Goal: Find specific page/section: Find specific page/section

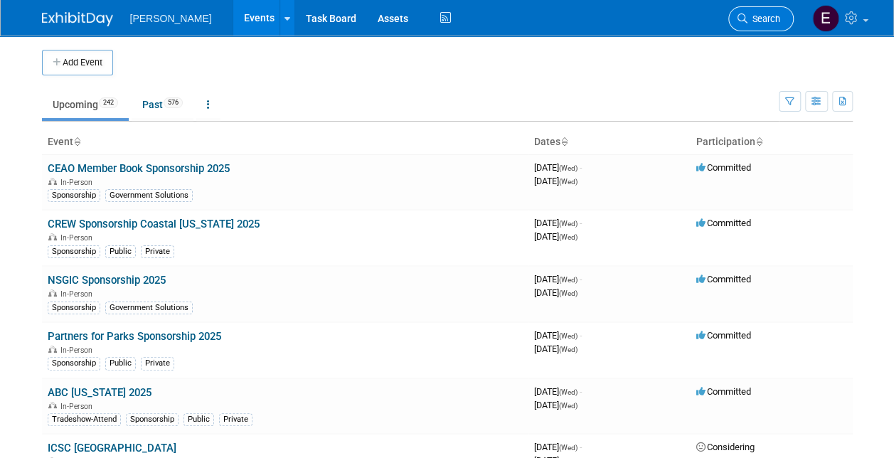
click at [760, 19] on span "Search" at bounding box center [764, 19] width 33 height 11
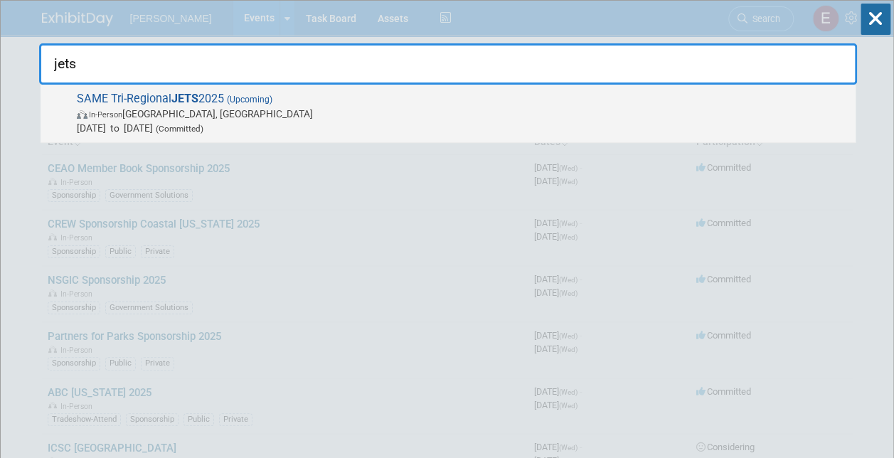
type input "jets"
click at [208, 104] on span "SAME Tri-Regional JETS 2025 (Upcoming) In-Person [GEOGRAPHIC_DATA], [GEOGRAPHIC…" at bounding box center [461, 113] width 776 height 43
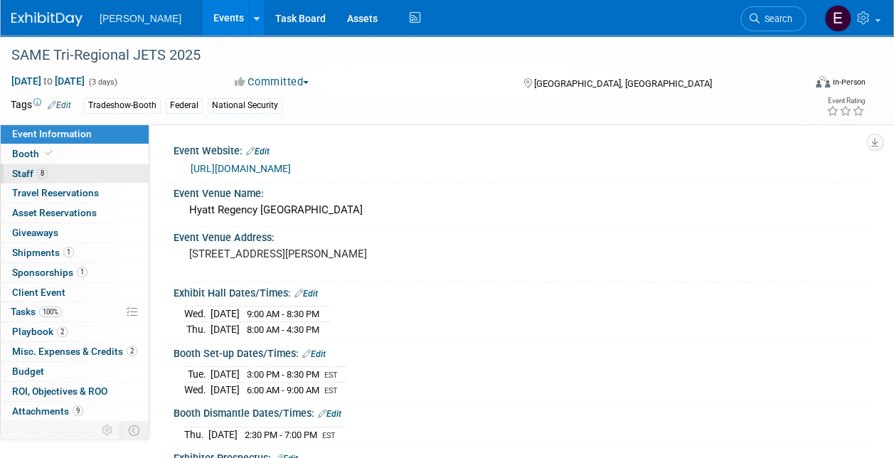
click at [64, 173] on link "8 Staff 8" at bounding box center [75, 173] width 148 height 19
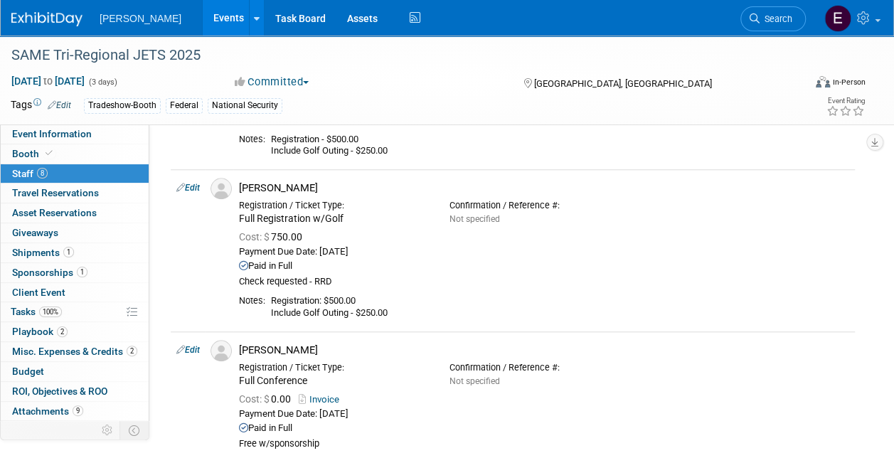
scroll to position [711, 0]
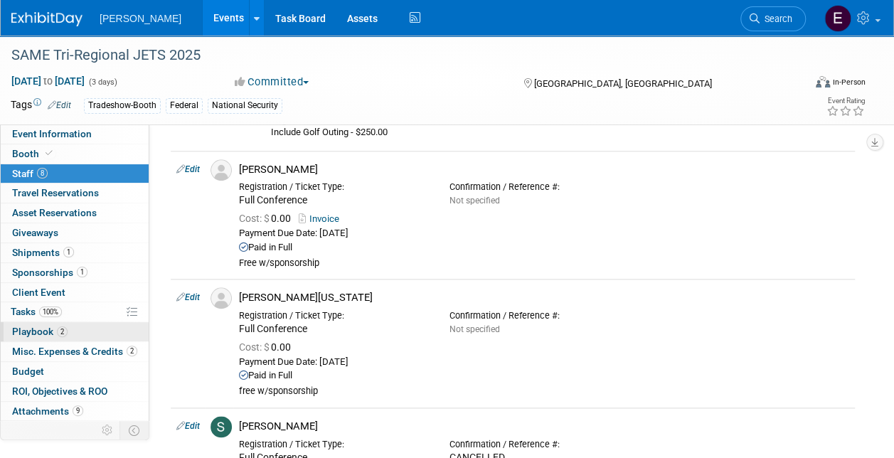
click at [66, 327] on link "2 Playbook 2" at bounding box center [75, 331] width 148 height 19
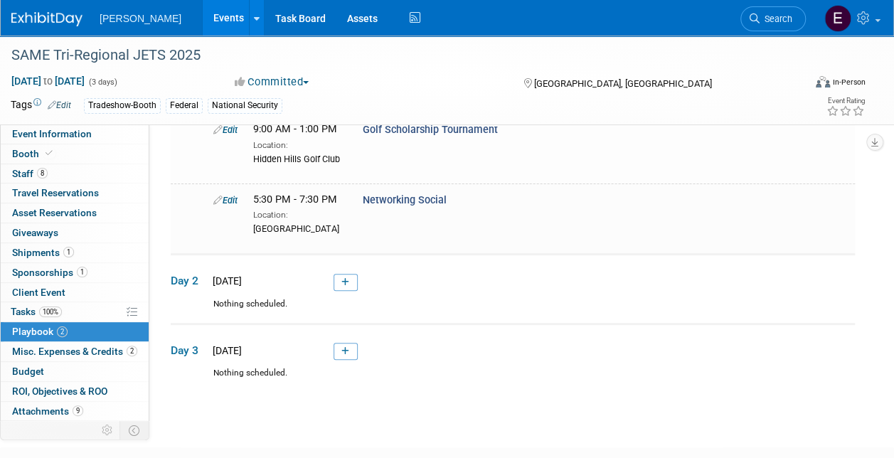
scroll to position [209, 0]
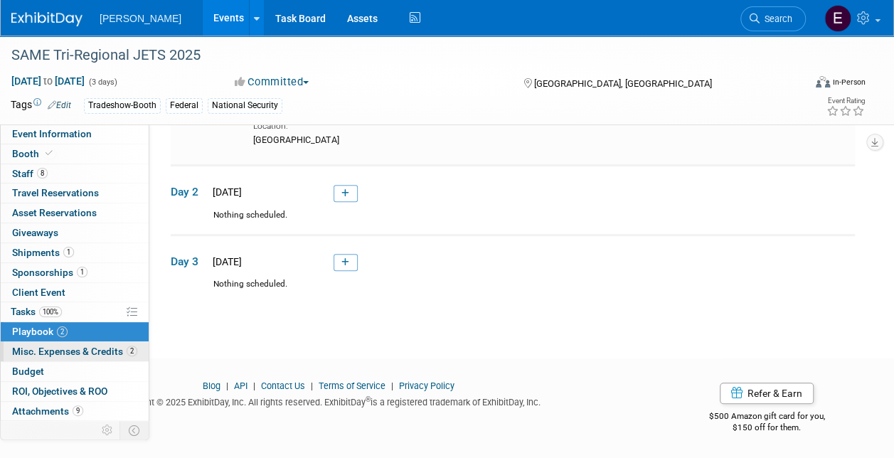
click at [85, 342] on link "2 Misc. Expenses & Credits 2" at bounding box center [75, 351] width 148 height 19
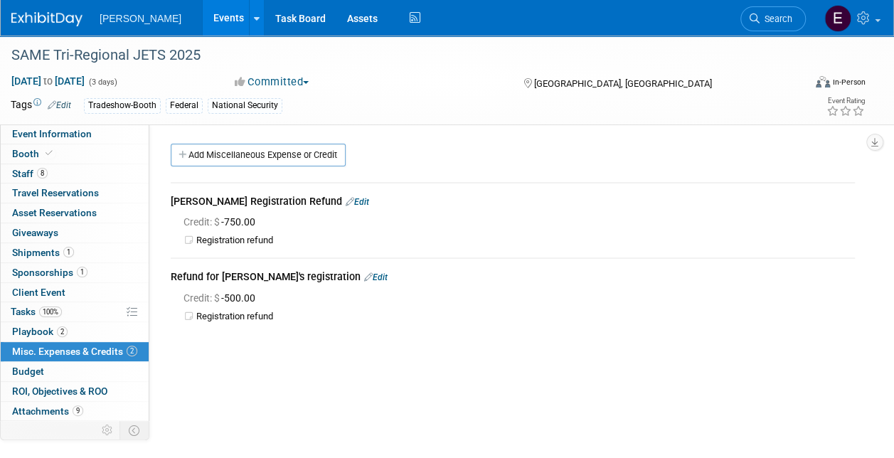
click at [70, 267] on span "Sponsorships 1" at bounding box center [49, 272] width 75 height 11
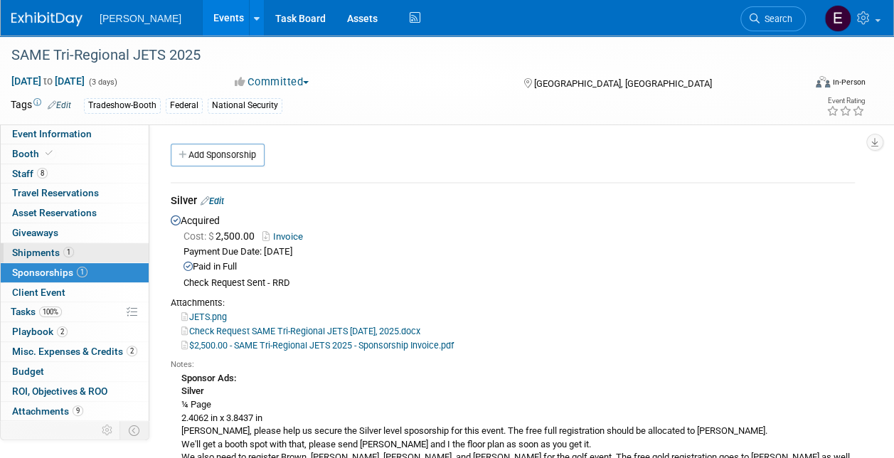
click at [63, 251] on span "1" at bounding box center [68, 252] width 11 height 11
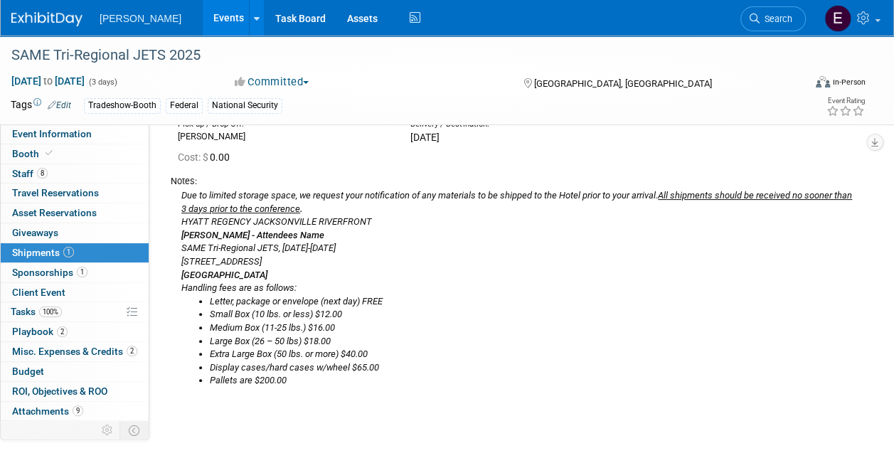
scroll to position [16, 0]
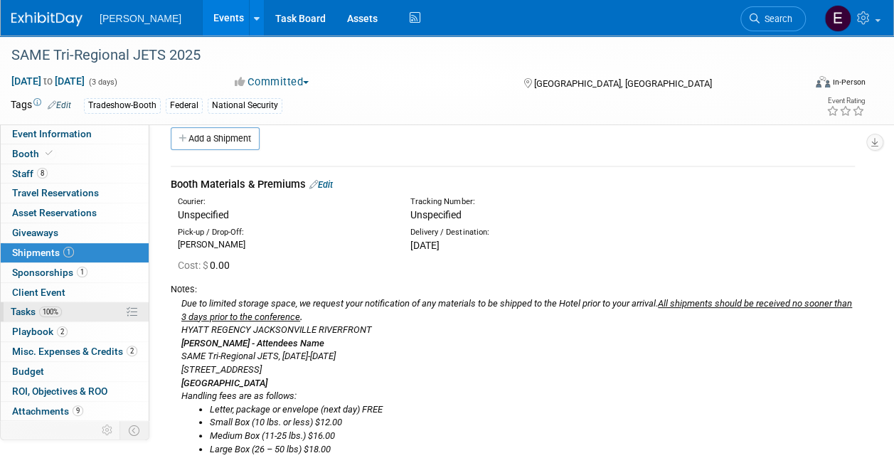
click at [83, 309] on link "100% Tasks 100%" at bounding box center [75, 311] width 148 height 19
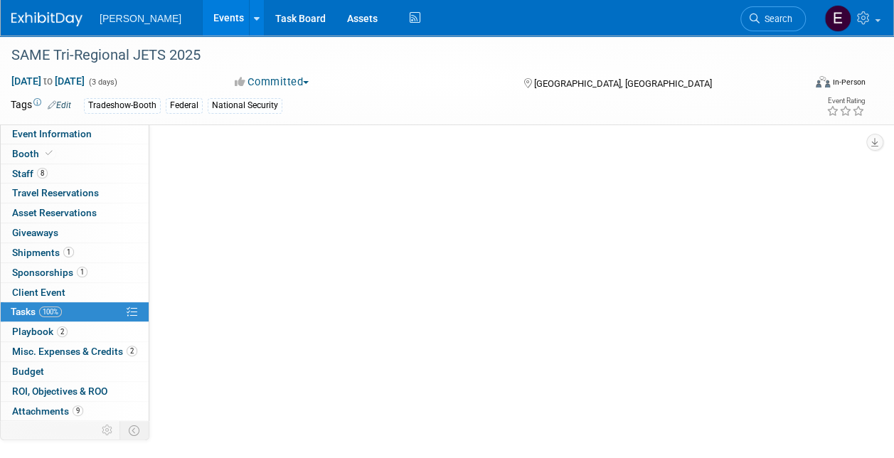
scroll to position [0, 0]
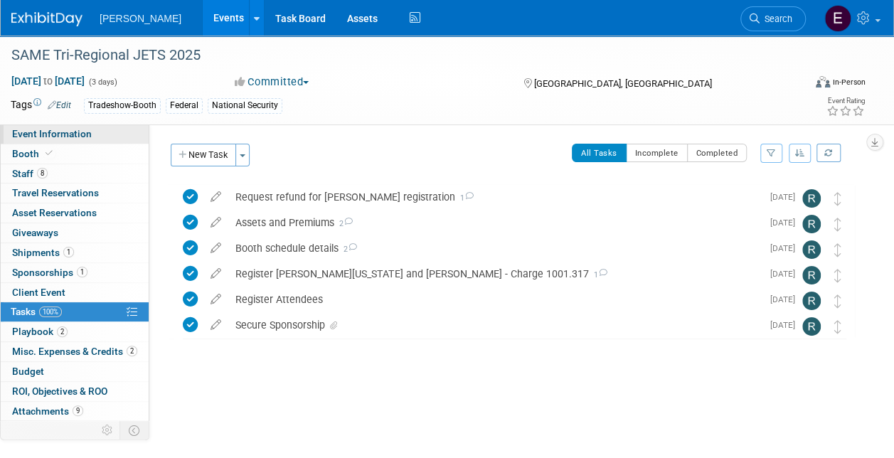
click at [78, 132] on span "Event Information" at bounding box center [52, 133] width 80 height 11
